Goal: Task Accomplishment & Management: Complete application form

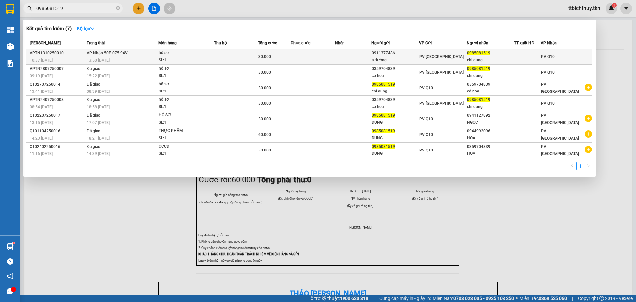
type input "0985081519"
click at [308, 52] on td at bounding box center [313, 57] width 44 height 16
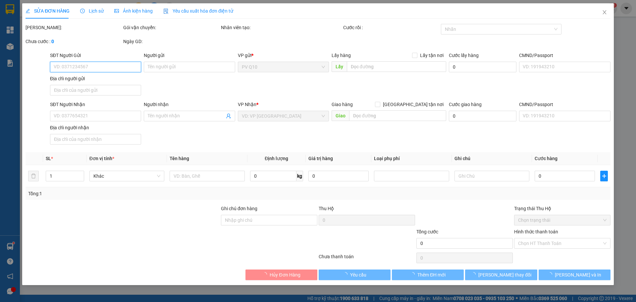
type input "0911377486"
type input "a đường"
type input "0985081519"
type input "chi dung"
type input "30.000"
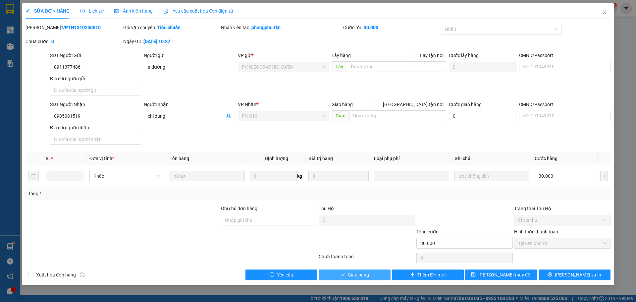
click at [351, 276] on span "Giao hàng" at bounding box center [358, 274] width 21 height 7
click at [353, 272] on span "Giao hàng" at bounding box center [358, 274] width 21 height 7
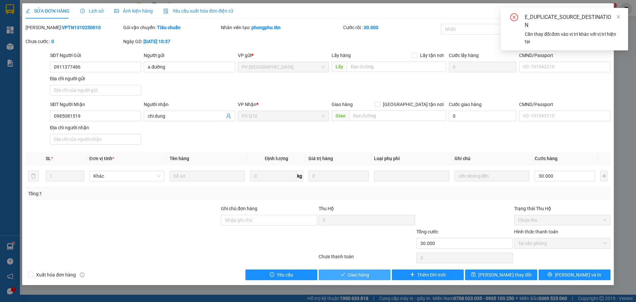
click at [353, 274] on span "Giao hàng" at bounding box center [358, 274] width 21 height 7
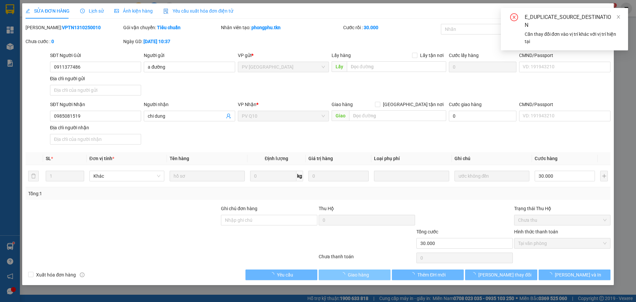
click at [353, 274] on span "Giao hàng" at bounding box center [358, 274] width 21 height 7
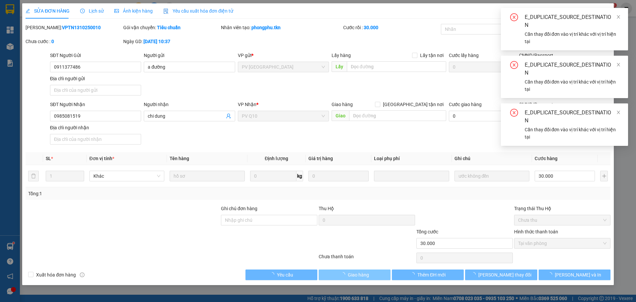
click at [353, 272] on span "Giao hàng" at bounding box center [358, 274] width 21 height 7
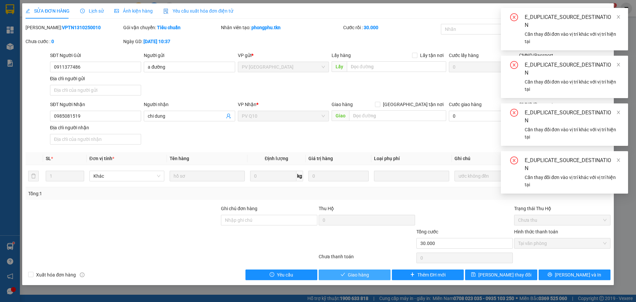
click at [353, 276] on span "Giao hàng" at bounding box center [358, 274] width 21 height 7
